Goal: Communication & Community: Share content

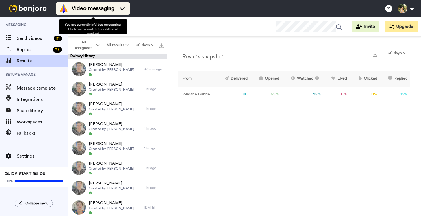
click at [94, 10] on span "Video messaging" at bounding box center [93, 9] width 43 height 8
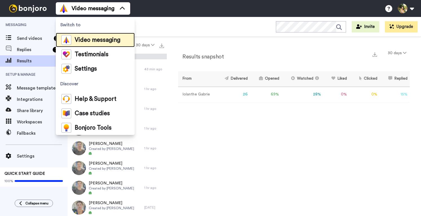
click at [88, 43] on span "Video messaging" at bounding box center [98, 40] width 46 height 6
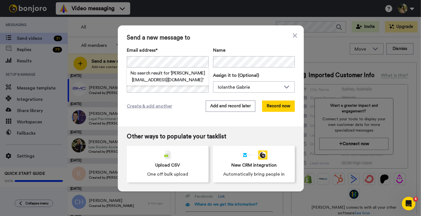
click at [228, 54] on div "Name" at bounding box center [254, 57] width 82 height 21
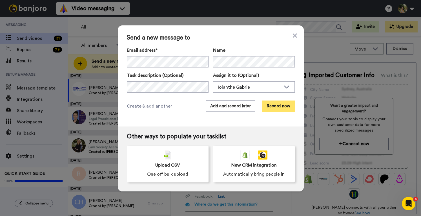
click at [278, 104] on button "Record now" at bounding box center [278, 105] width 33 height 11
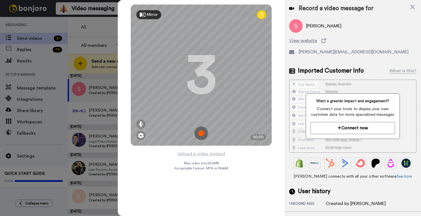
click at [201, 132] on img at bounding box center [201, 133] width 14 height 14
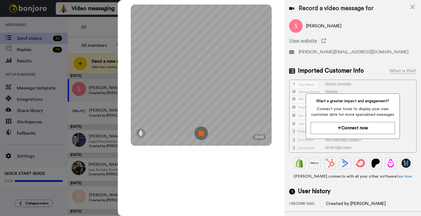
click at [201, 131] on img at bounding box center [201, 133] width 14 height 14
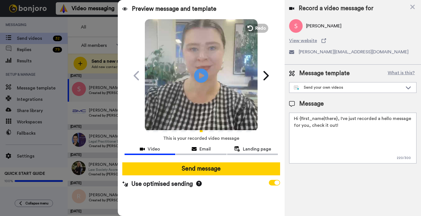
drag, startPoint x: 340, startPoint y: 128, endPoint x: 339, endPoint y: 118, distance: 9.9
click at [339, 118] on textarea "Hi {first_name|there}, I've just recorded a hello message for you, check it out!" at bounding box center [352, 137] width 127 height 51
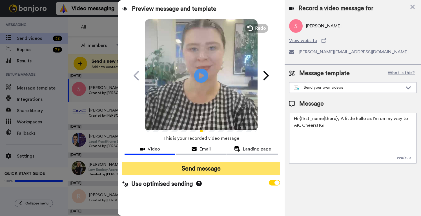
type textarea "Hi {first_name|there}, A little hello as I'm on my way to AK. Cheers! IG"
click at [251, 168] on button "Send message" at bounding box center [201, 168] width 158 height 13
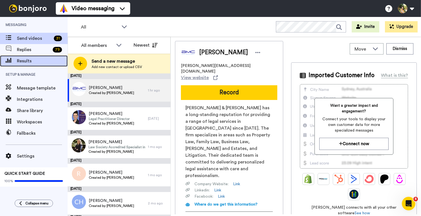
click at [20, 62] on span "Results" at bounding box center [42, 60] width 51 height 7
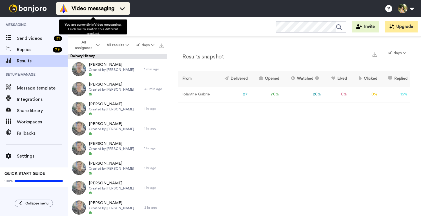
click at [97, 9] on span "Video messaging" at bounding box center [93, 9] width 43 height 8
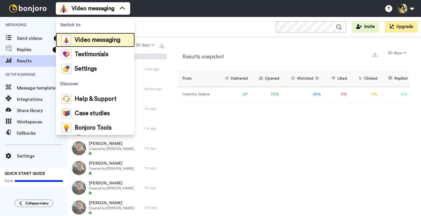
click at [97, 43] on div "Video messaging" at bounding box center [90, 40] width 59 height 10
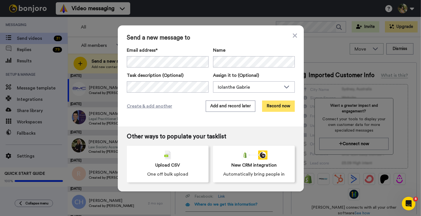
click at [272, 105] on button "Record now" at bounding box center [278, 105] width 33 height 11
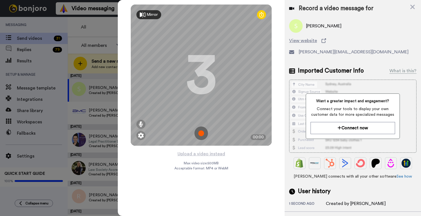
click at [200, 130] on img at bounding box center [201, 133] width 14 height 14
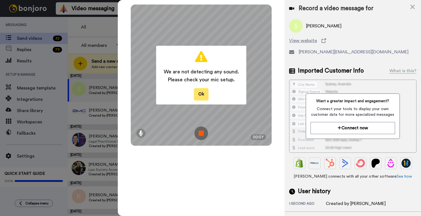
click at [201, 93] on button "Ok" at bounding box center [201, 94] width 15 height 12
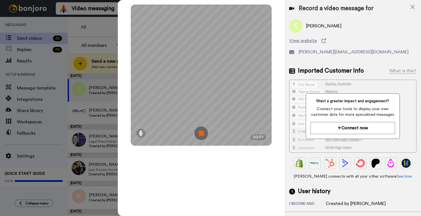
click at [200, 133] on img at bounding box center [201, 133] width 14 height 14
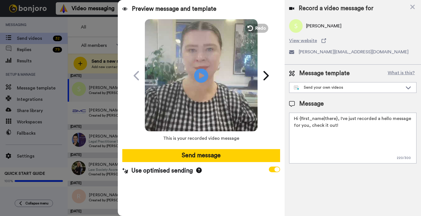
click at [415, 8] on div "Record a video message for Sharon View website sharon@bankside.co.nz" at bounding box center [353, 32] width 136 height 64
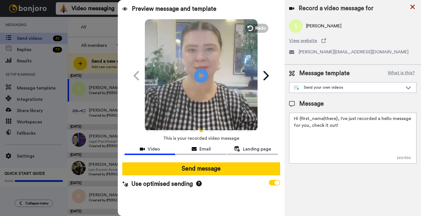
click at [413, 6] on icon at bounding box center [412, 7] width 5 height 5
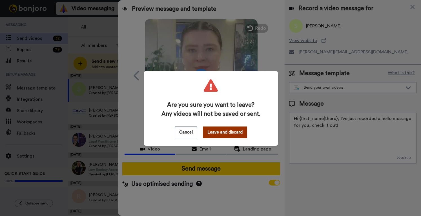
click at [231, 130] on button "Leave and discard" at bounding box center [225, 132] width 44 height 12
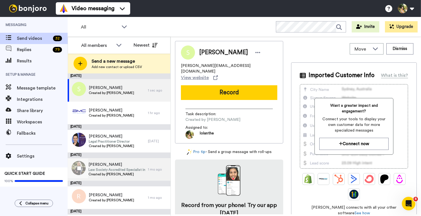
click at [112, 166] on span "[PERSON_NAME]" at bounding box center [116, 164] width 57 height 6
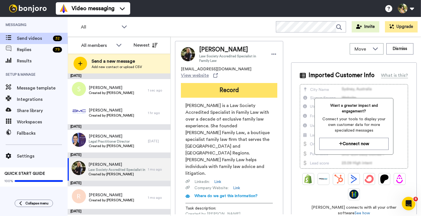
click at [227, 85] on button "Record" at bounding box center [229, 90] width 96 height 15
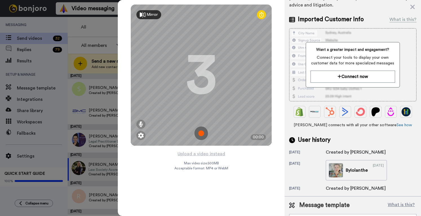
scroll to position [104, 0]
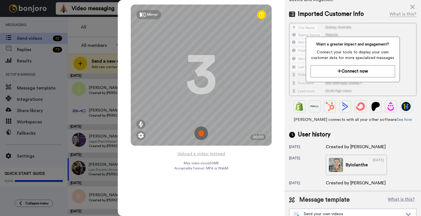
click at [145, 12] on icon at bounding box center [143, 15] width 6 height 6
click at [152, 14] on div "Mirrored" at bounding box center [155, 15] width 16 height 6
click at [139, 134] on img at bounding box center [141, 135] width 6 height 6
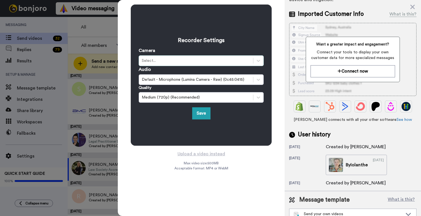
click at [209, 58] on div "Select..." at bounding box center [196, 61] width 108 height 6
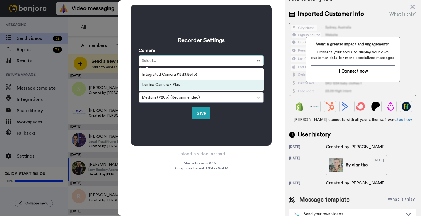
click at [194, 86] on div "Lumina Camera - Plus" at bounding box center [201, 84] width 125 height 10
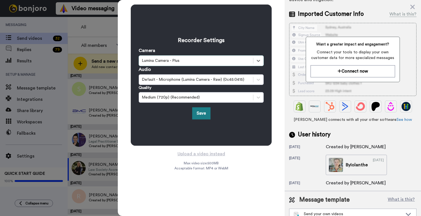
click at [203, 114] on button "Save" at bounding box center [201, 113] width 18 height 12
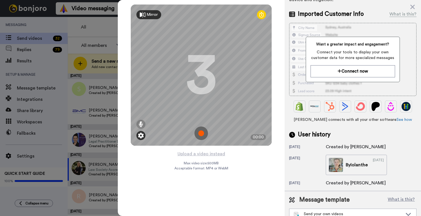
click at [142, 133] on img at bounding box center [141, 135] width 6 height 6
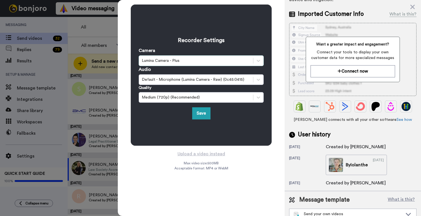
click at [203, 62] on div "Lumina Camera - Plus" at bounding box center [196, 61] width 108 height 6
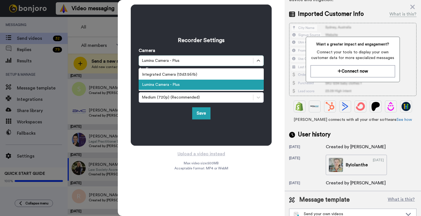
click at [195, 86] on div "Lumina Camera - Plus" at bounding box center [201, 84] width 125 height 10
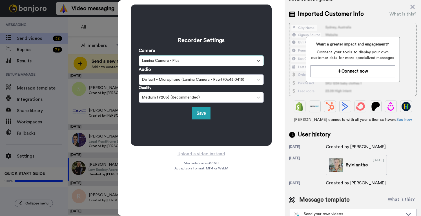
click at [192, 112] on div "Save" at bounding box center [201, 113] width 125 height 12
click at [206, 66] on div "Audio Default - Microphone (Lumina Camera - Raw) (0c45:0415)" at bounding box center [201, 75] width 125 height 19
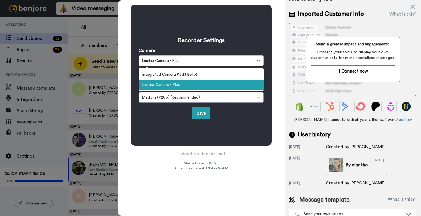
click at [200, 62] on div "Lumina Camera - Plus" at bounding box center [196, 61] width 108 height 6
click at [197, 88] on div "Lumina Camera - Plus" at bounding box center [201, 84] width 125 height 10
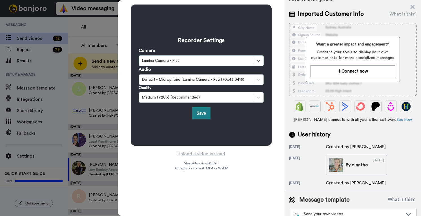
click at [201, 112] on button "Save" at bounding box center [201, 113] width 18 height 12
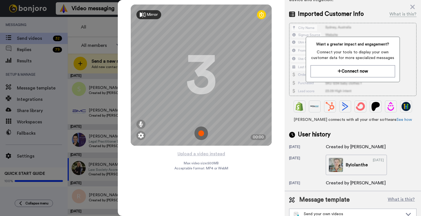
drag, startPoint x: 411, startPoint y: 5, endPoint x: 404, endPoint y: 0, distance: 8.5
click at [411, 5] on icon at bounding box center [412, 7] width 5 height 5
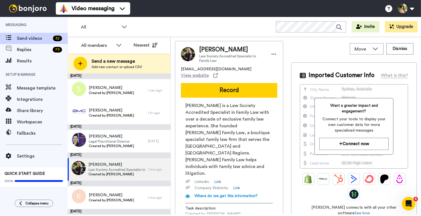
scroll to position [0, 0]
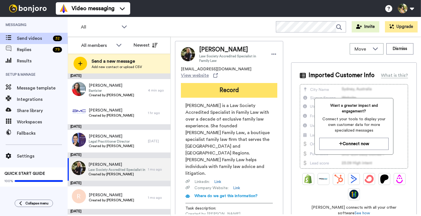
click at [227, 85] on button "Record" at bounding box center [229, 90] width 96 height 15
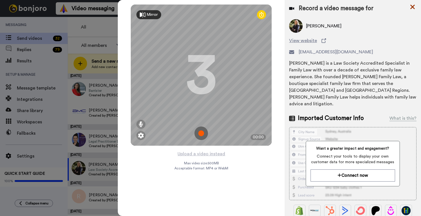
click at [414, 5] on icon at bounding box center [412, 7] width 5 height 5
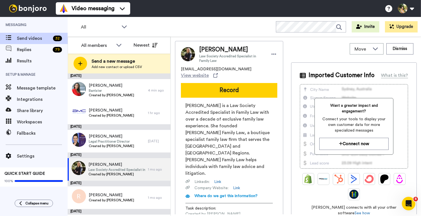
click at [294, 155] on div "Imported Customer Info What is this? Want a greater impact and engagement? Conn…" at bounding box center [354, 175] width 126 height 226
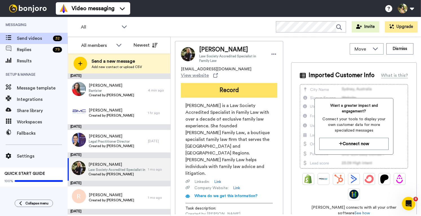
click at [234, 84] on button "Record" at bounding box center [229, 90] width 96 height 15
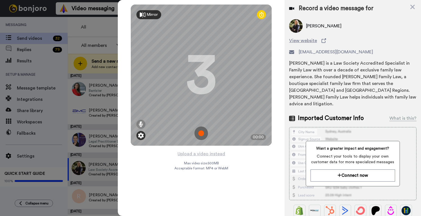
click at [141, 136] on img at bounding box center [141, 135] width 6 height 6
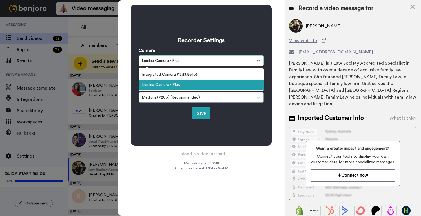
click at [205, 61] on div "Lumina Camera - Plus" at bounding box center [196, 61] width 108 height 6
click at [193, 86] on div "Lumina Camera - Plus" at bounding box center [201, 84] width 125 height 10
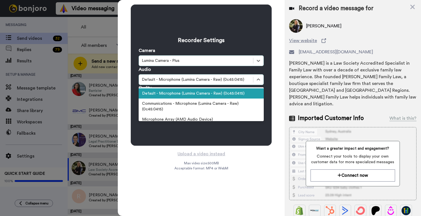
click at [188, 81] on div "Default - Microphone (Lumina Camera - Raw) (0c45:0415)" at bounding box center [196, 80] width 108 height 6
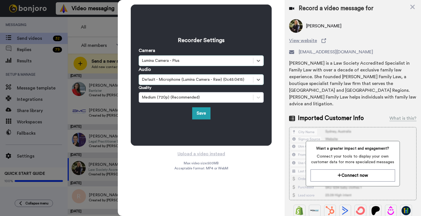
click at [188, 81] on div "Default - Microphone (Lumina Camera - Raw) (0c45:0415)" at bounding box center [196, 80] width 108 height 6
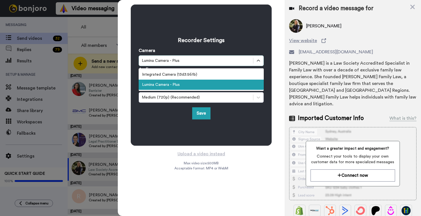
click at [188, 61] on div "Lumina Camera - Plus" at bounding box center [196, 61] width 108 height 6
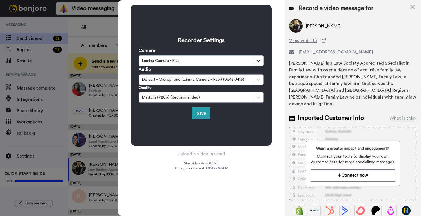
click at [258, 63] on icon at bounding box center [259, 61] width 6 height 6
click at [413, 5] on icon at bounding box center [413, 6] width 6 height 7
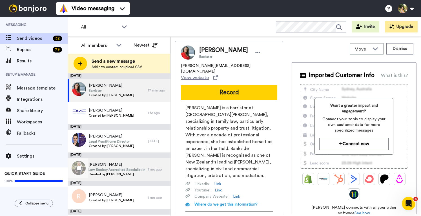
click at [99, 170] on span "Law Society Accredited Specialist in Family Law" at bounding box center [116, 169] width 57 height 5
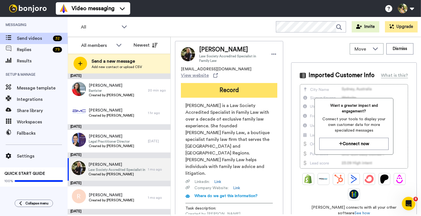
click at [232, 89] on button "Record" at bounding box center [229, 90] width 96 height 15
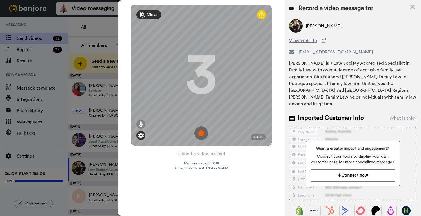
click at [142, 137] on img at bounding box center [141, 135] width 6 height 6
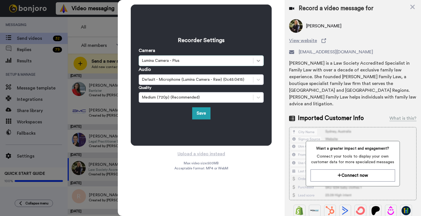
click at [261, 60] on icon at bounding box center [259, 61] width 6 height 6
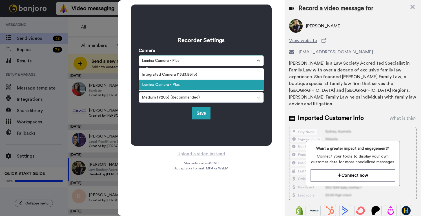
click at [224, 85] on div "Lumina Camera - Plus" at bounding box center [201, 84] width 125 height 10
click at [189, 61] on div "Lumina Camera - Plus" at bounding box center [196, 61] width 108 height 6
click at [199, 84] on div "Lumina Camera - Plus" at bounding box center [201, 84] width 125 height 10
